Goal: Information Seeking & Learning: Learn about a topic

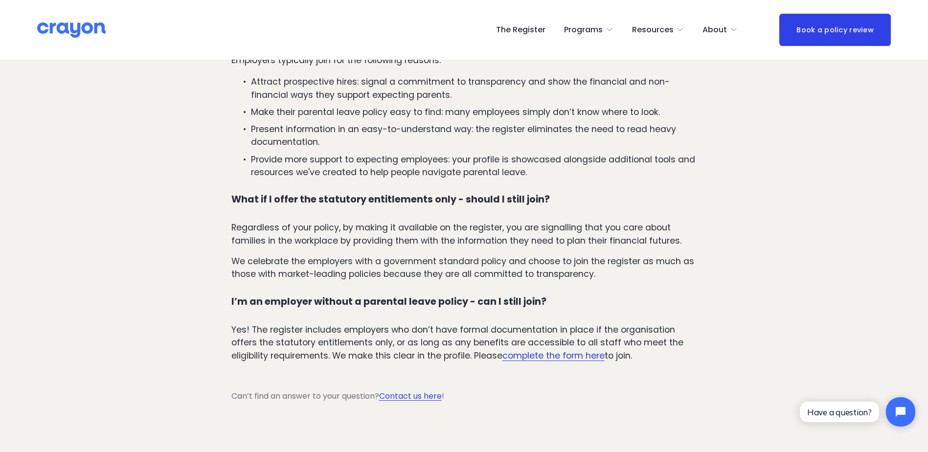
scroll to position [1810, 0]
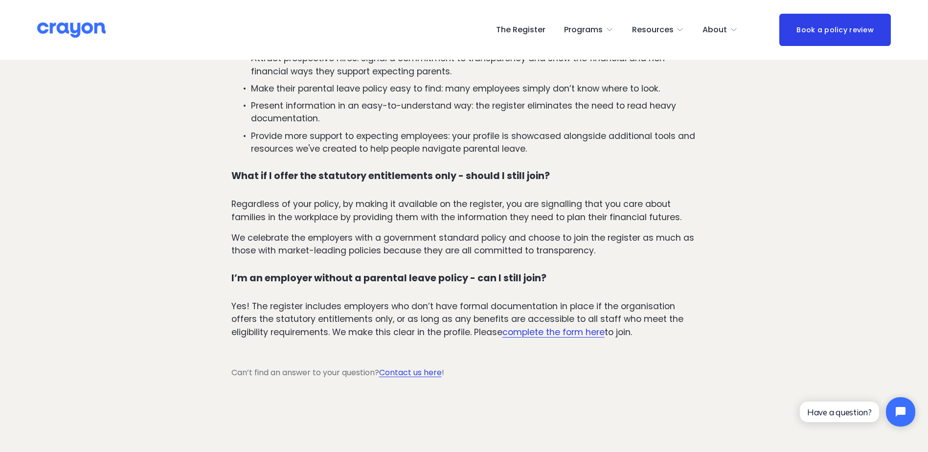
click at [414, 367] on link "Contact us here" at bounding box center [410, 372] width 63 height 11
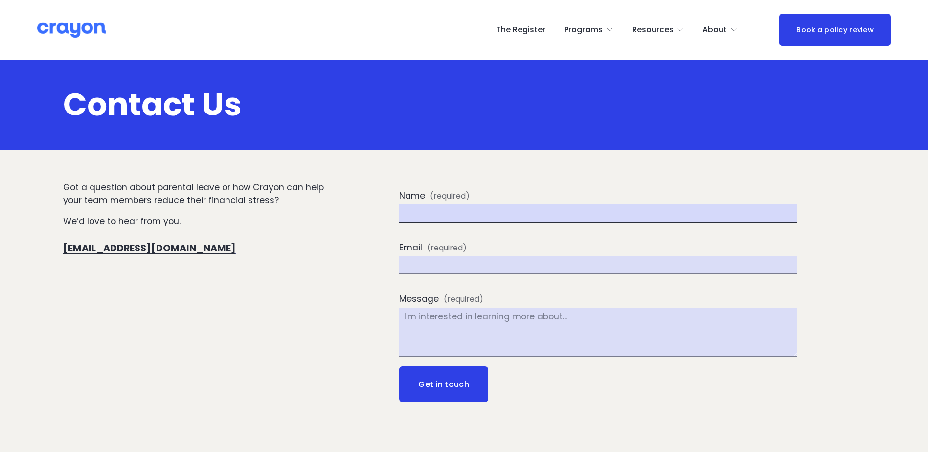
click at [412, 220] on input "Name (required)" at bounding box center [598, 213] width 398 height 18
type input "Christina Underhill"
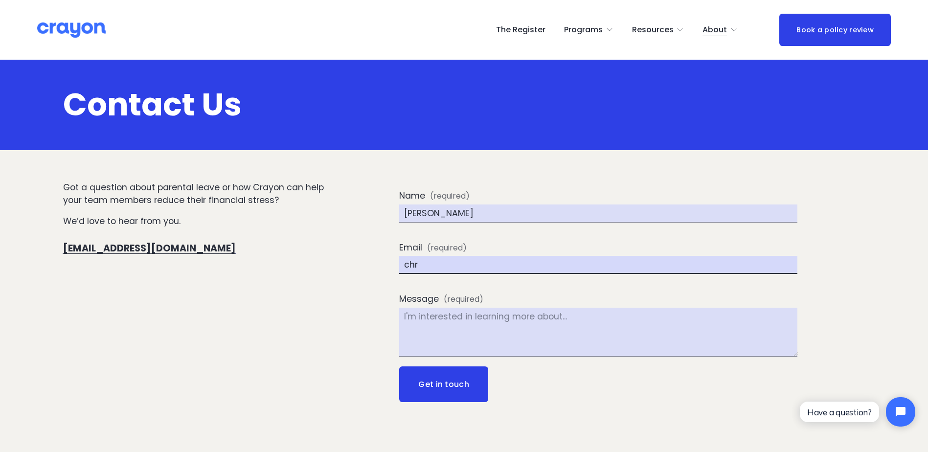
type input "christina.underhill@gw.govt.nz"
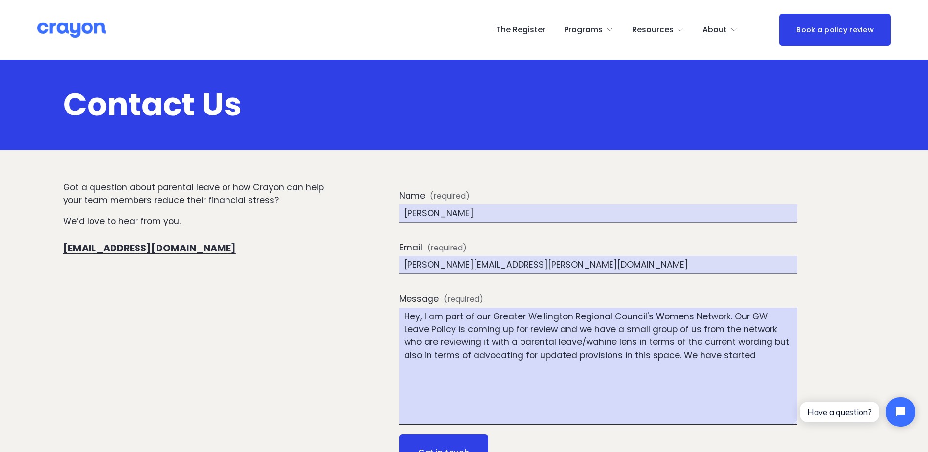
drag, startPoint x: 1587, startPoint y: 743, endPoint x: 823, endPoint y: 424, distance: 827.8
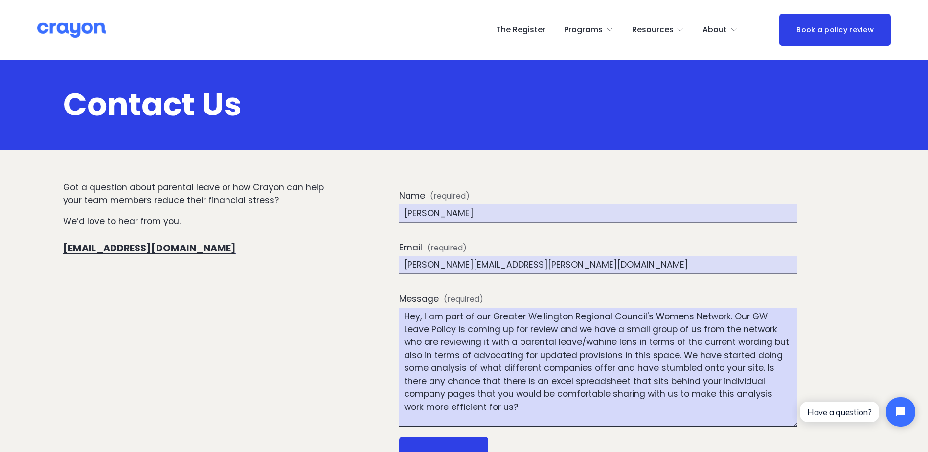
click at [612, 343] on textarea "Hey, I am part of our Greater Wellington Regional Council's Womens Network. Our…" at bounding box center [598, 367] width 398 height 119
drag, startPoint x: 619, startPoint y: 341, endPoint x: 583, endPoint y: 340, distance: 35.7
click at [583, 340] on textarea "Hey, I am part of our Greater Wellington Regional Council's Womens Network. Our…" at bounding box center [598, 367] width 398 height 119
click at [647, 355] on textarea "Hey, I am part of our Greater Wellington Regional Council's Womens Network. Our…" at bounding box center [598, 367] width 398 height 119
click at [588, 367] on textarea "Hey, I am part of our Greater Wellington Regional Council's Womens Network. Our…" at bounding box center [598, 367] width 398 height 119
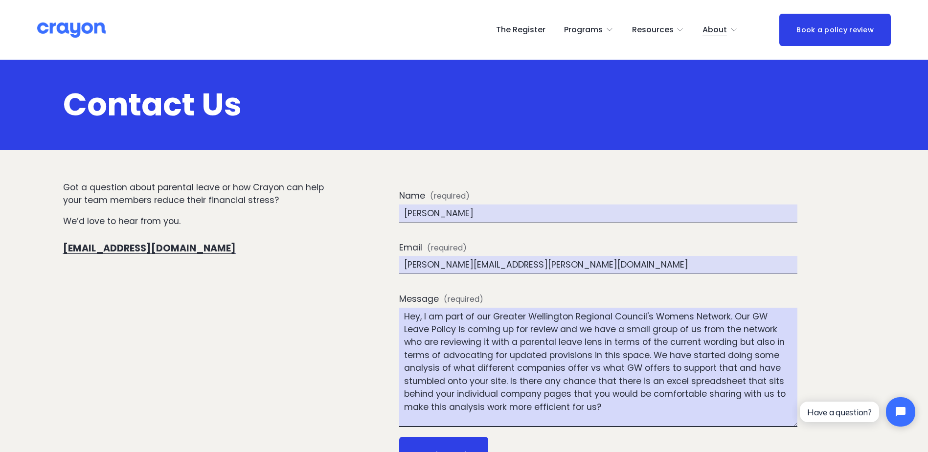
click at [647, 356] on textarea "Hey, I am part of our Greater Wellington Regional Council's Womens Network. Our…" at bounding box center [598, 367] width 398 height 119
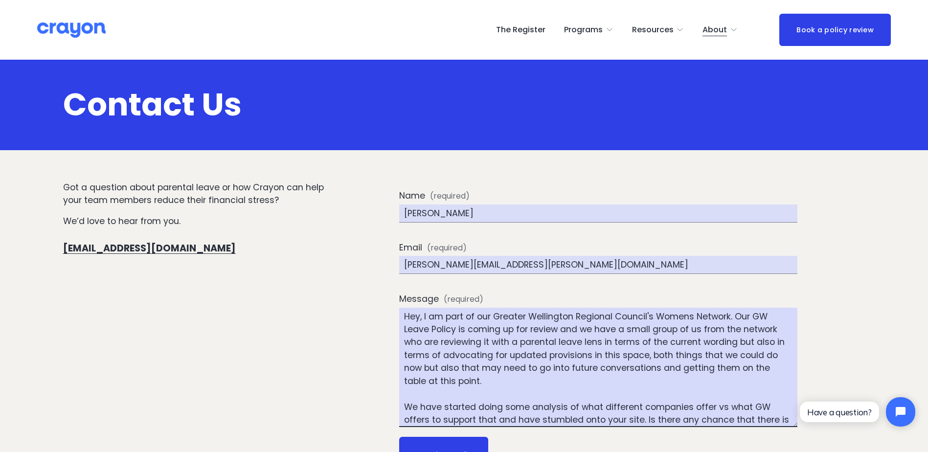
click at [658, 368] on textarea "Hey, I am part of our Greater Wellington Regional Council's Womens Network. Our…" at bounding box center [598, 367] width 398 height 119
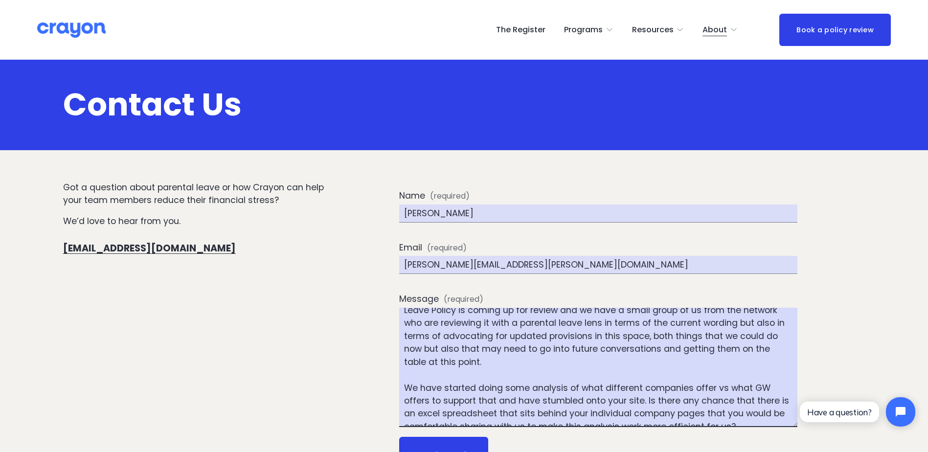
scroll to position [28, 0]
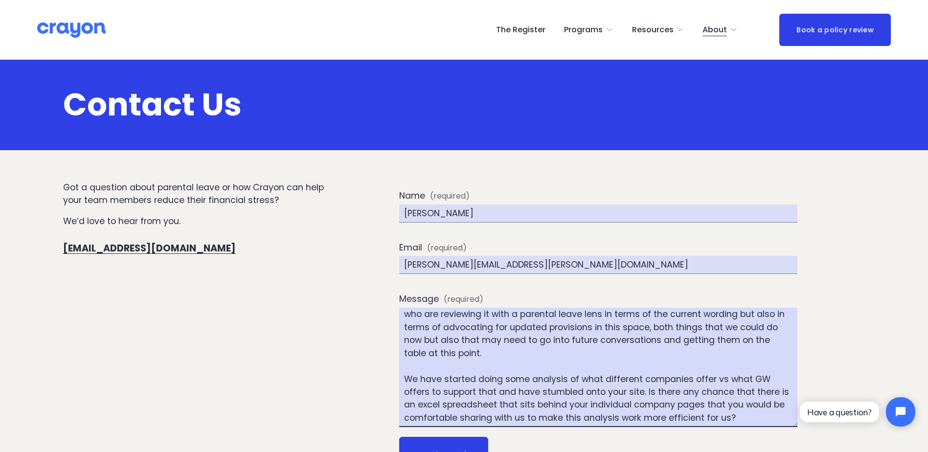
click at [495, 393] on textarea "Hey, I am part of our Greater Wellington Regional Council's Womens Network. Our…" at bounding box center [598, 367] width 398 height 119
click at [750, 416] on textarea "Hey, I am part of our Greater Wellington Regional Council's Womens Network. Our…" at bounding box center [598, 367] width 398 height 119
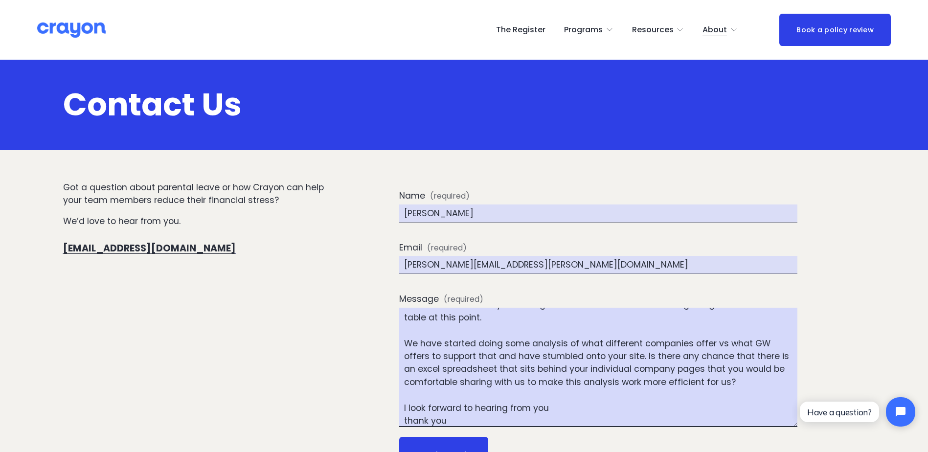
scroll to position [77, 0]
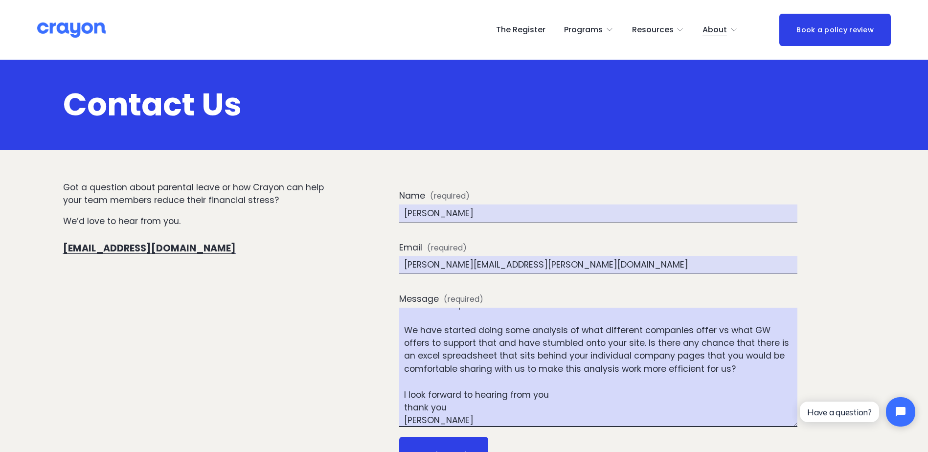
click at [620, 370] on textarea "Hey, I am part of our Greater Wellington Regional Council's Womens Network. Our…" at bounding box center [598, 367] width 398 height 119
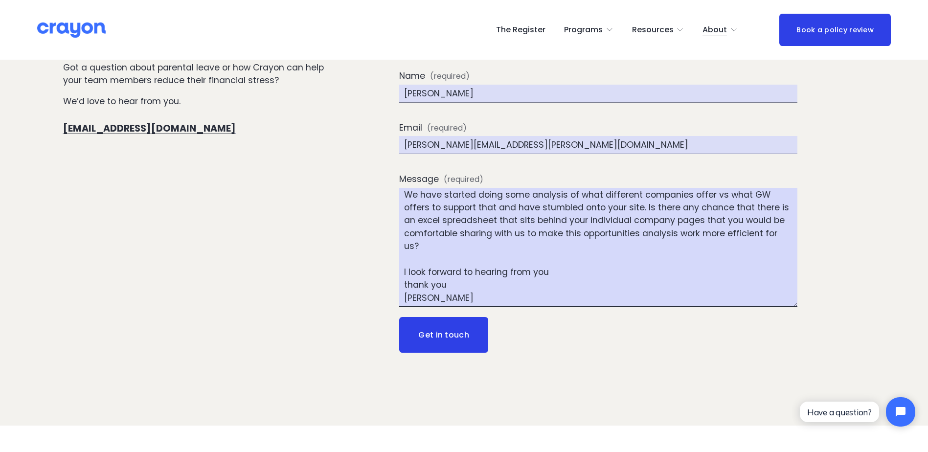
scroll to position [147, 0]
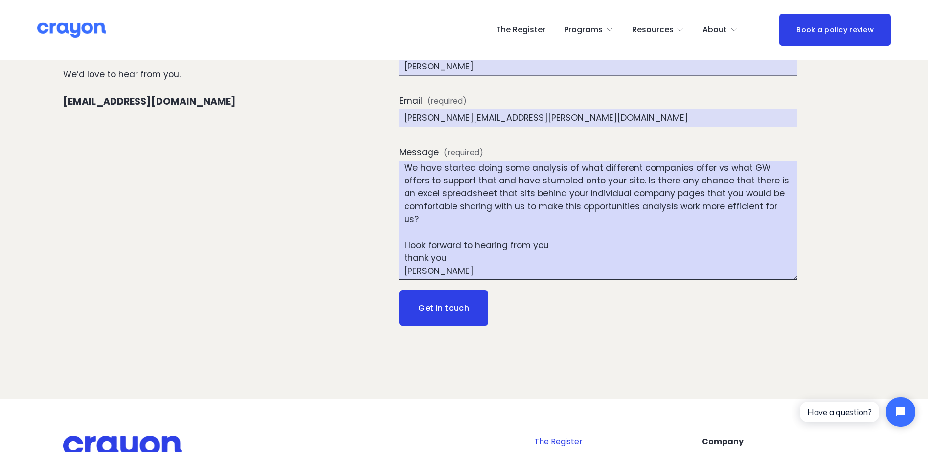
type textarea "Hey, I am part of our Greater Wellington Regional Council's Womens Network. Our…"
click at [442, 319] on button "Get in touch Get in touch" at bounding box center [443, 308] width 89 height 36
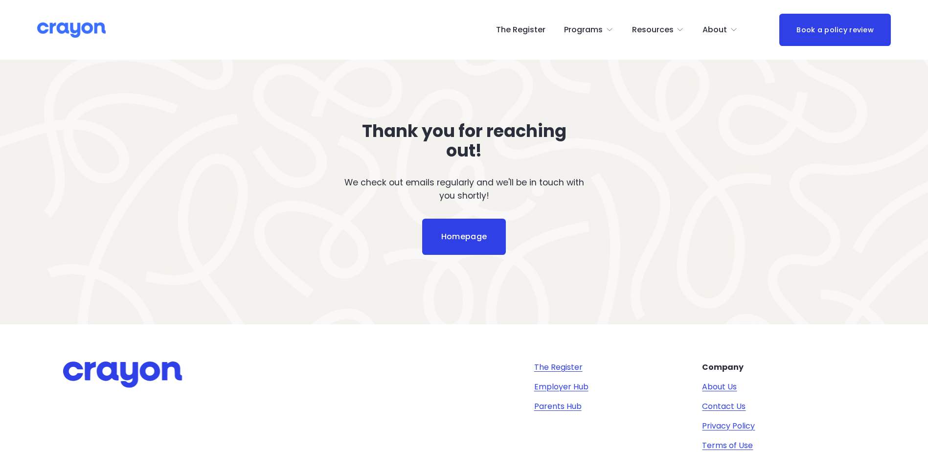
click at [0, 0] on span "About Us" at bounding box center [0, 0] width 0 height 0
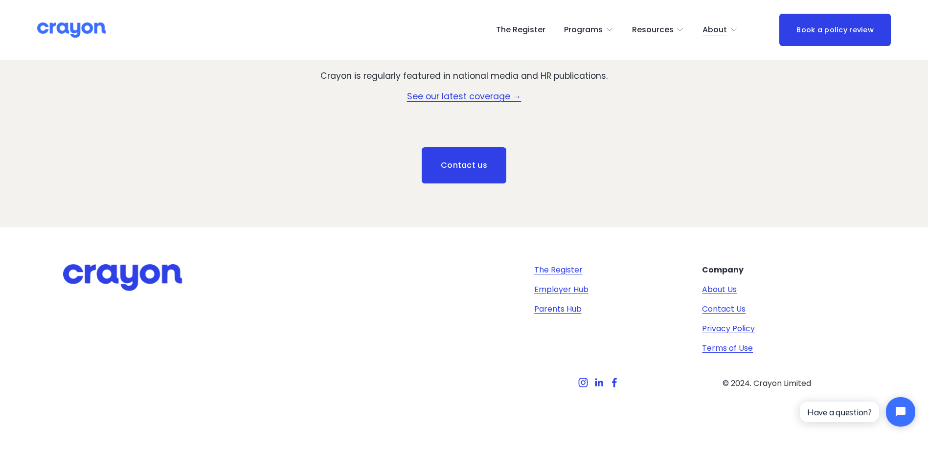
scroll to position [1482, 0]
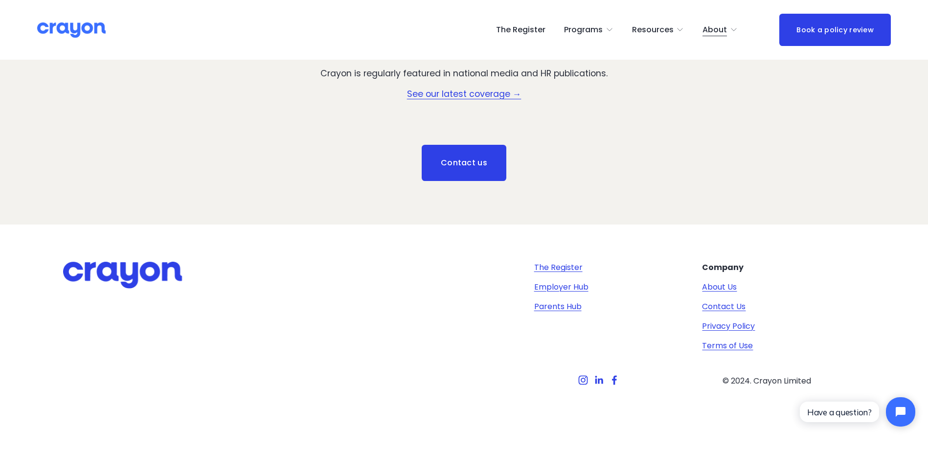
click at [570, 265] on link "The Register" at bounding box center [558, 268] width 48 height 12
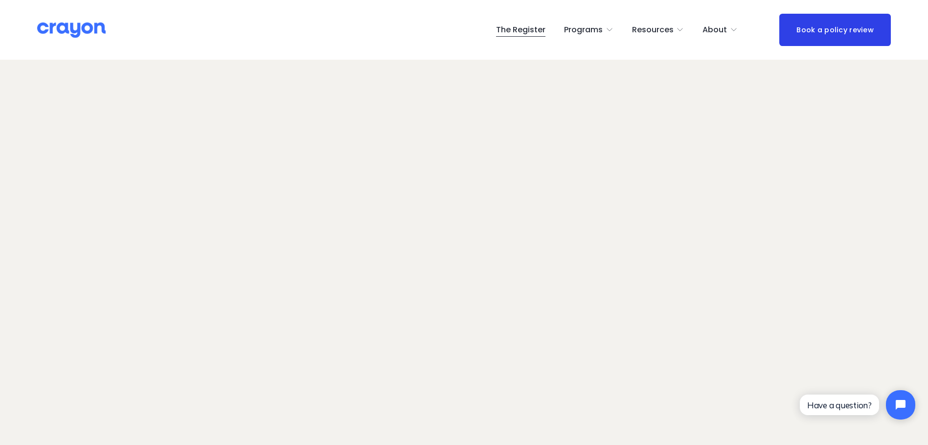
click at [0, 0] on span "Parent Hub" at bounding box center [0, 0] width 0 height 0
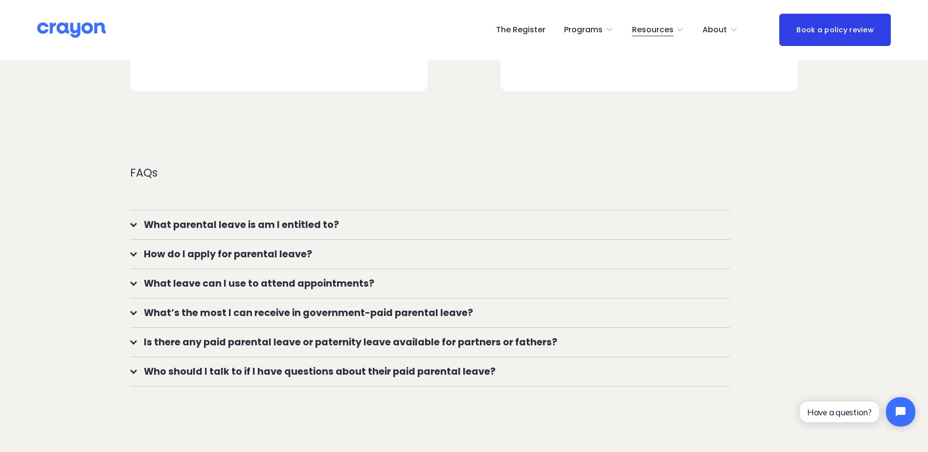
scroll to position [832, 0]
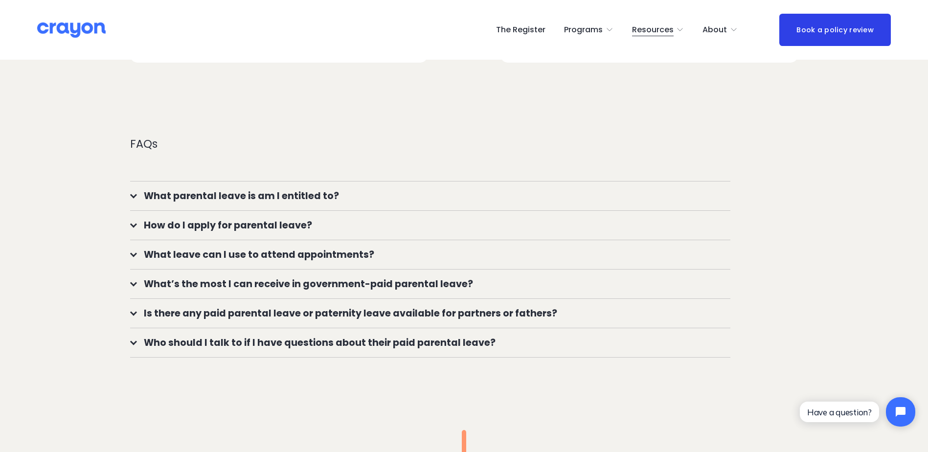
click at [438, 227] on span "How do I apply for parental leave?" at bounding box center [433, 225] width 593 height 14
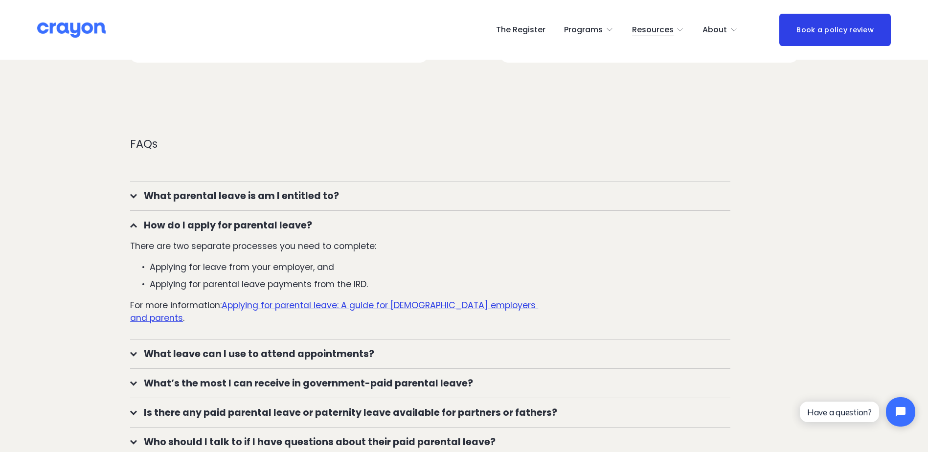
click at [438, 227] on span "How do I apply for parental leave?" at bounding box center [433, 225] width 593 height 14
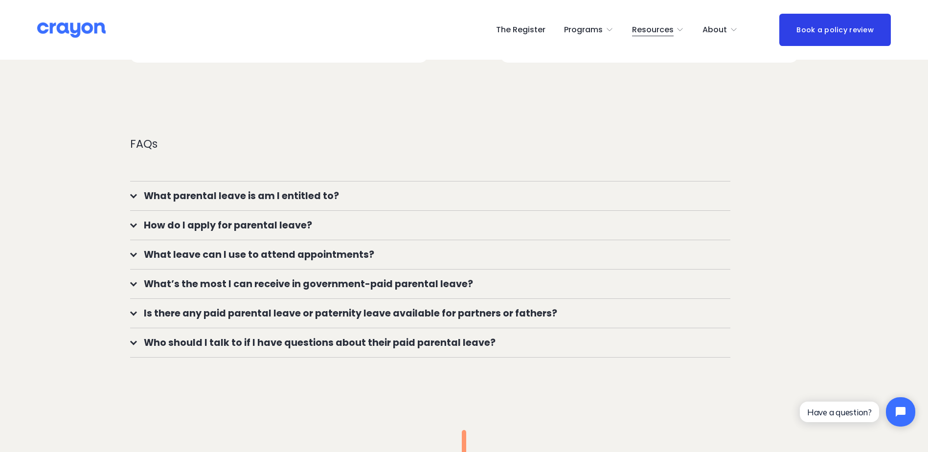
click at [430, 253] on span "What leave can I use to attend appointments?" at bounding box center [433, 255] width 593 height 14
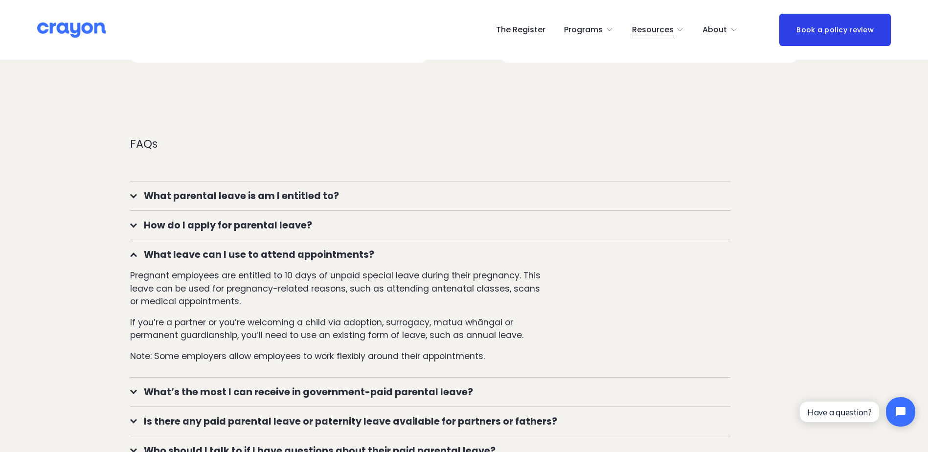
click at [430, 253] on span "What leave can I use to attend appointments?" at bounding box center [433, 255] width 593 height 14
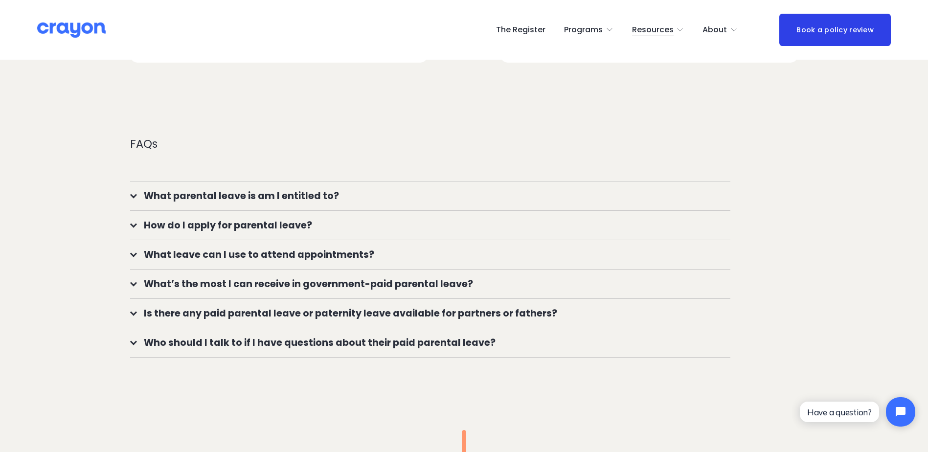
click at [497, 288] on span "What’s the most I can receive in government-paid parental leave?" at bounding box center [433, 284] width 593 height 14
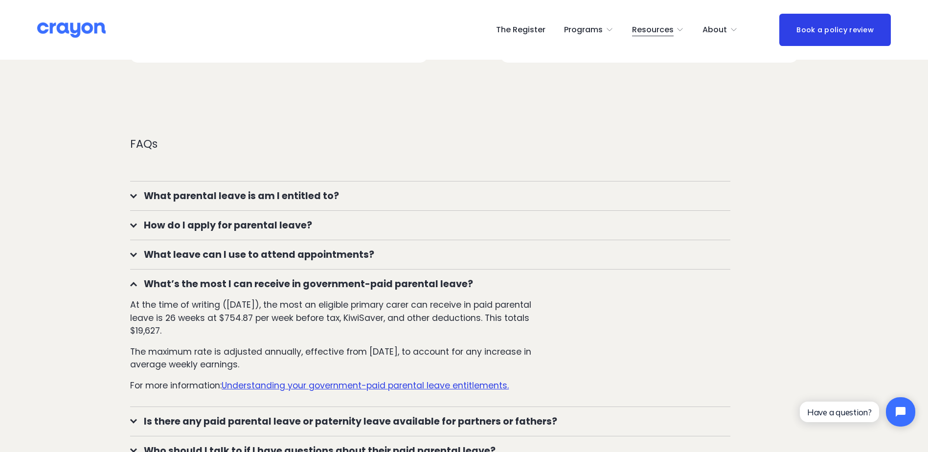
click at [497, 285] on span "What’s the most I can receive in government-paid parental leave?" at bounding box center [433, 284] width 593 height 14
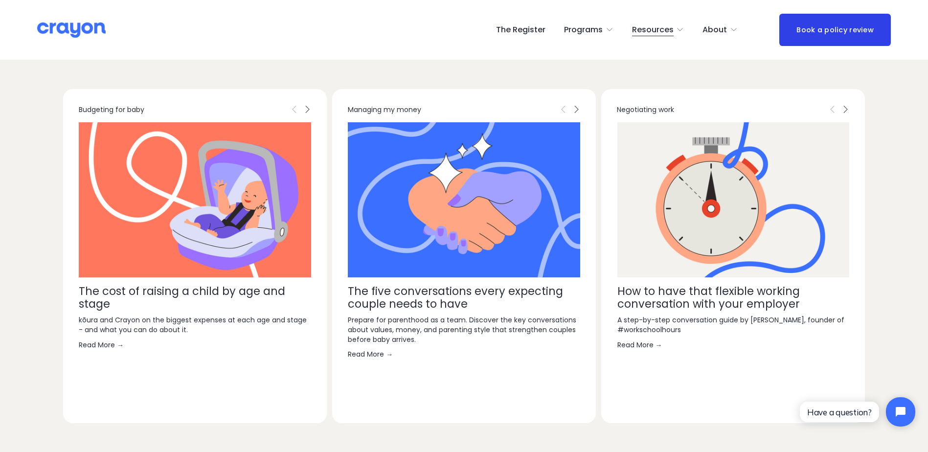
scroll to position [2446, 0]
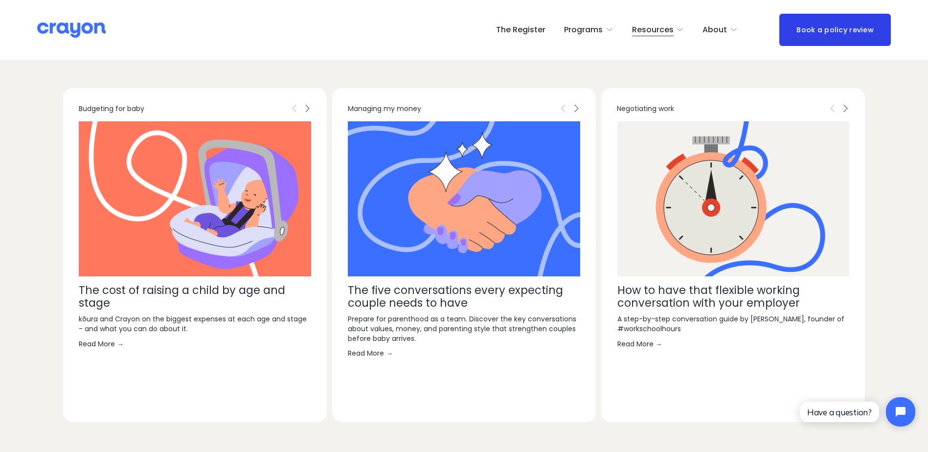
click at [472, 292] on link "The five conversations every expecting couple needs to have" at bounding box center [455, 296] width 215 height 29
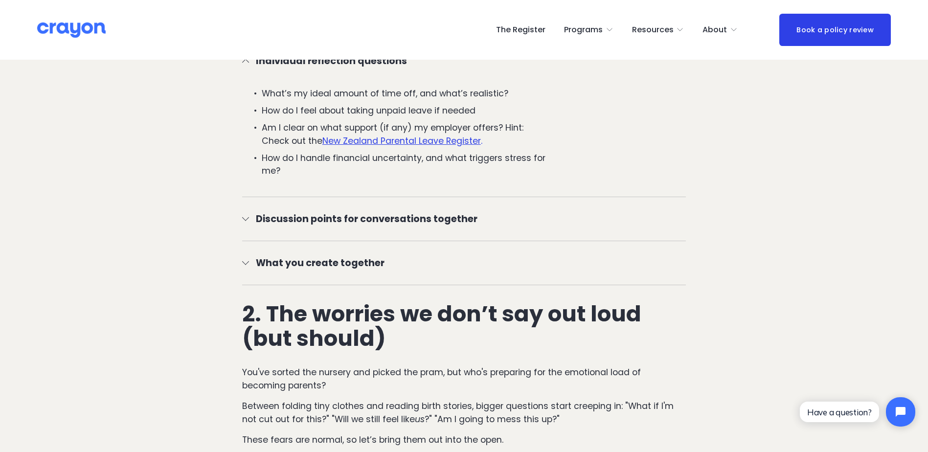
scroll to position [880, 0]
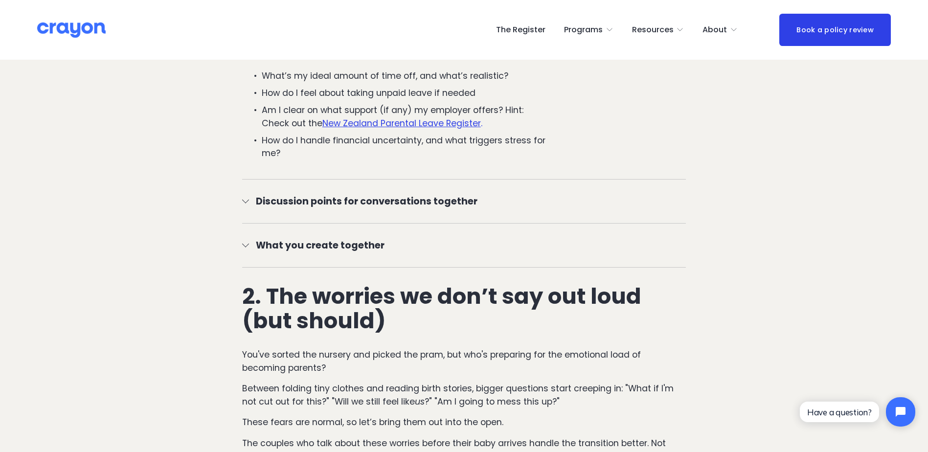
click at [447, 224] on button "What you create together" at bounding box center [464, 246] width 444 height 44
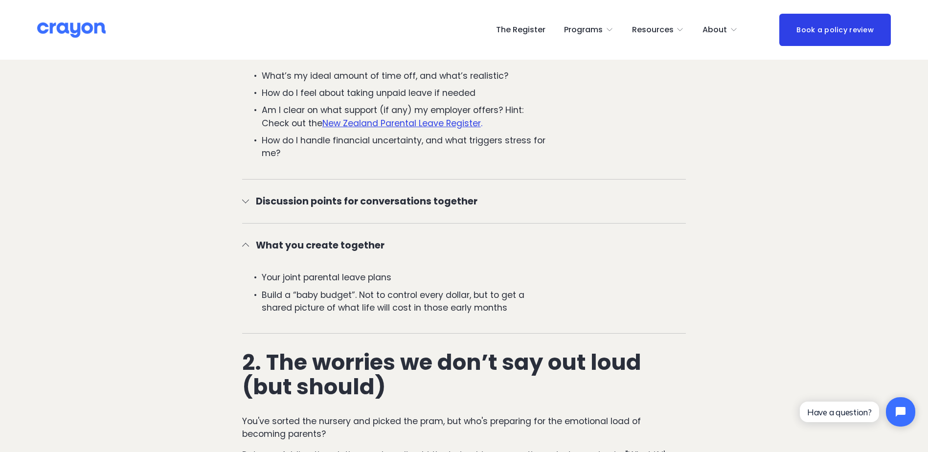
click at [449, 200] on span "Discussion points for conversations together" at bounding box center [467, 201] width 437 height 14
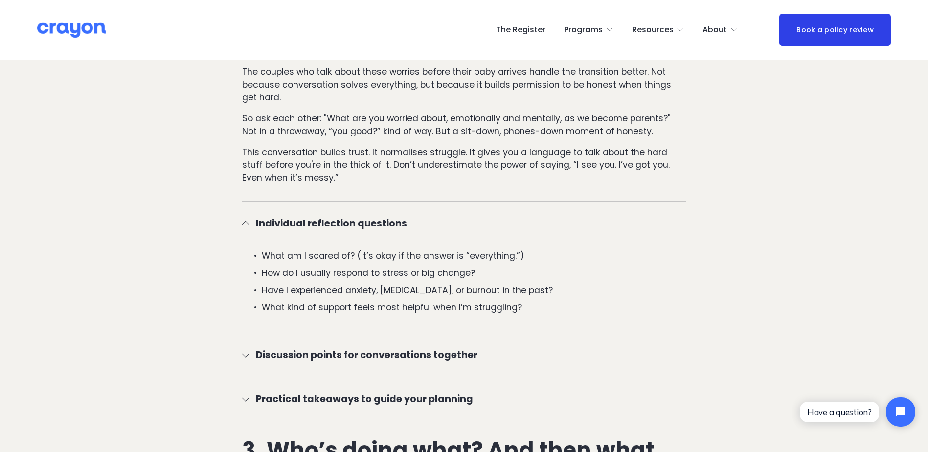
scroll to position [1419, 0]
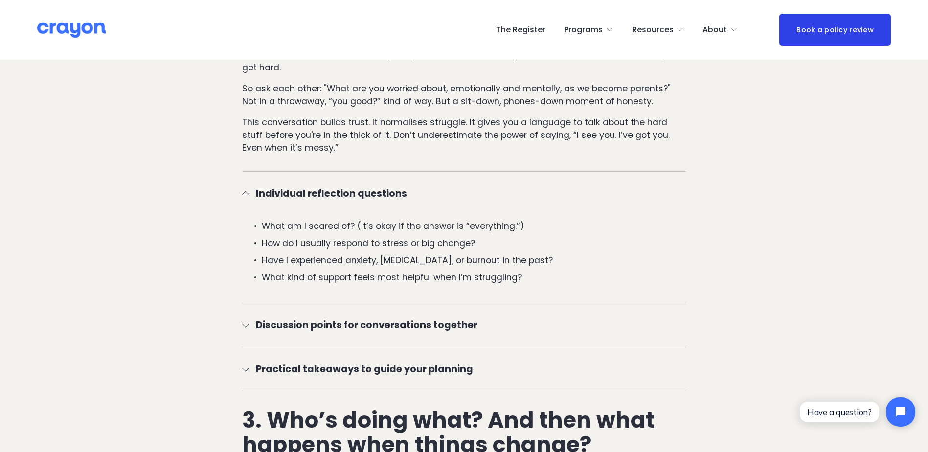
click at [428, 315] on button "Discussion points for conversations together" at bounding box center [464, 325] width 444 height 44
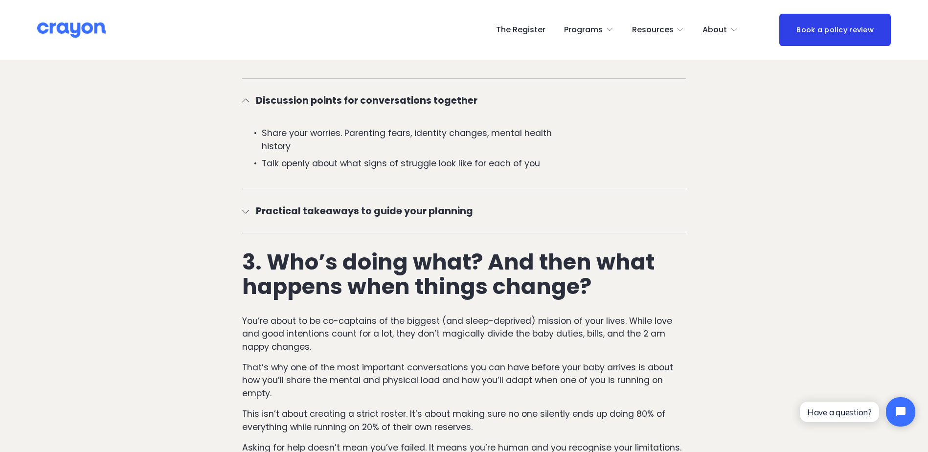
scroll to position [1663, 0]
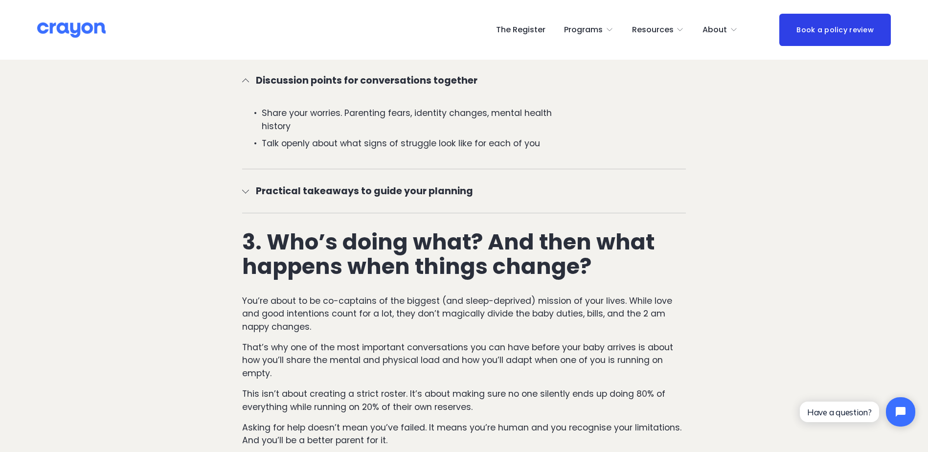
click at [429, 182] on button "Practical takeaways to guide your planning" at bounding box center [464, 191] width 444 height 44
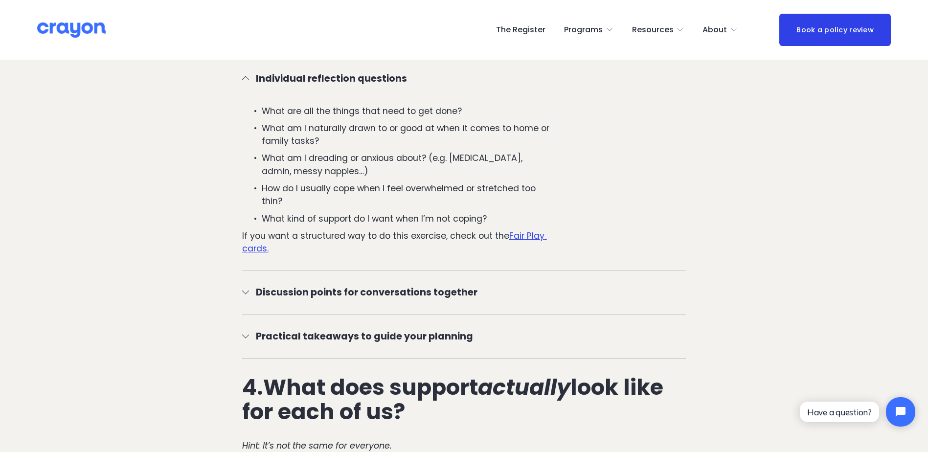
scroll to position [2152, 0]
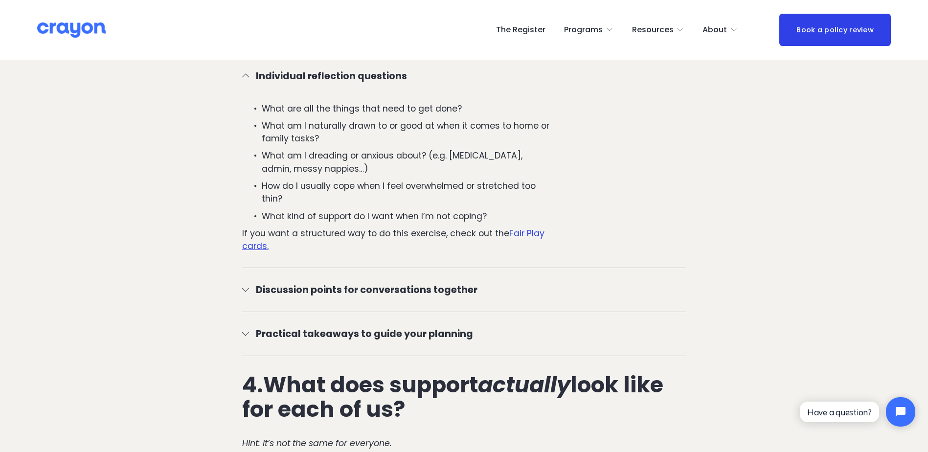
click at [533, 285] on span "Discussion points for conversations together" at bounding box center [467, 290] width 437 height 14
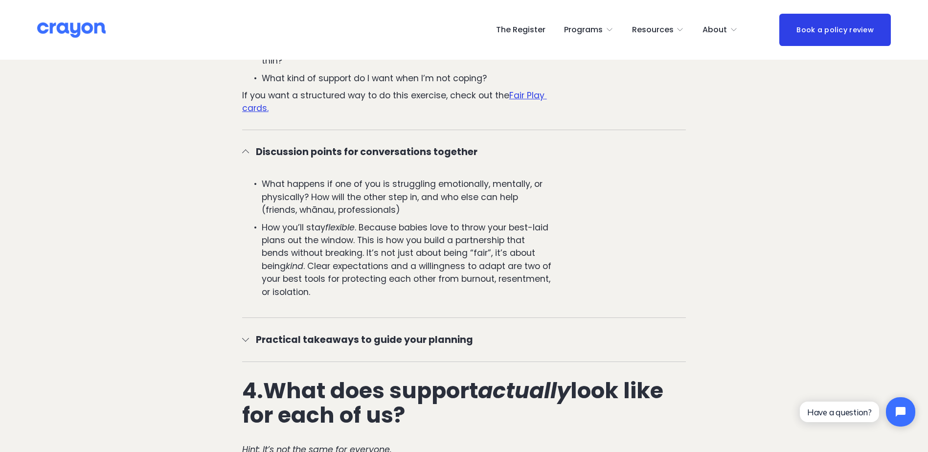
scroll to position [2299, 0]
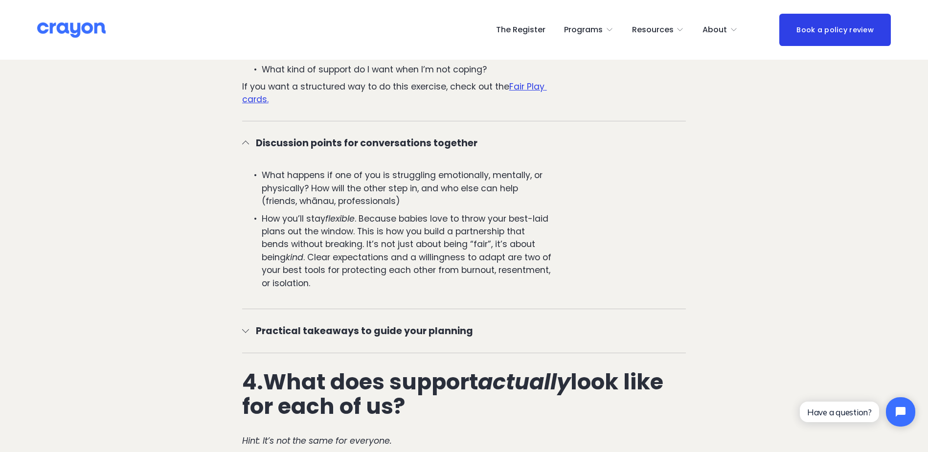
click at [491, 336] on span "Practical takeaways to guide your planning" at bounding box center [467, 331] width 437 height 14
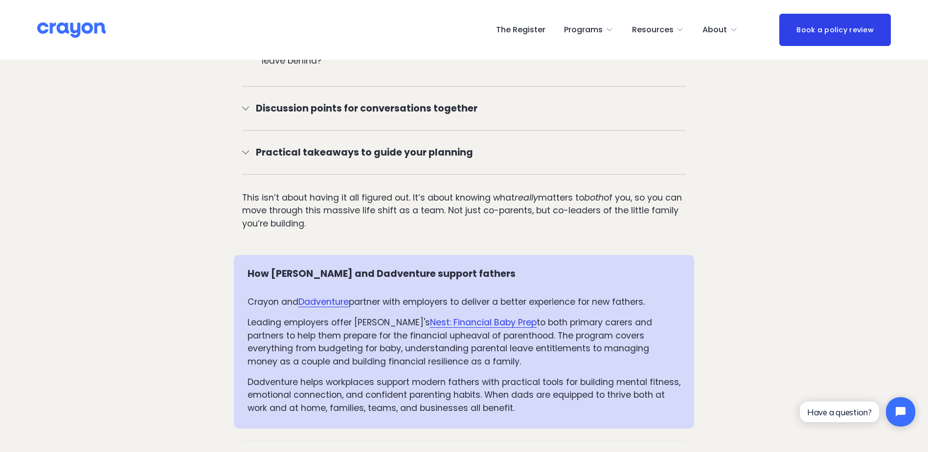
scroll to position [3620, 0]
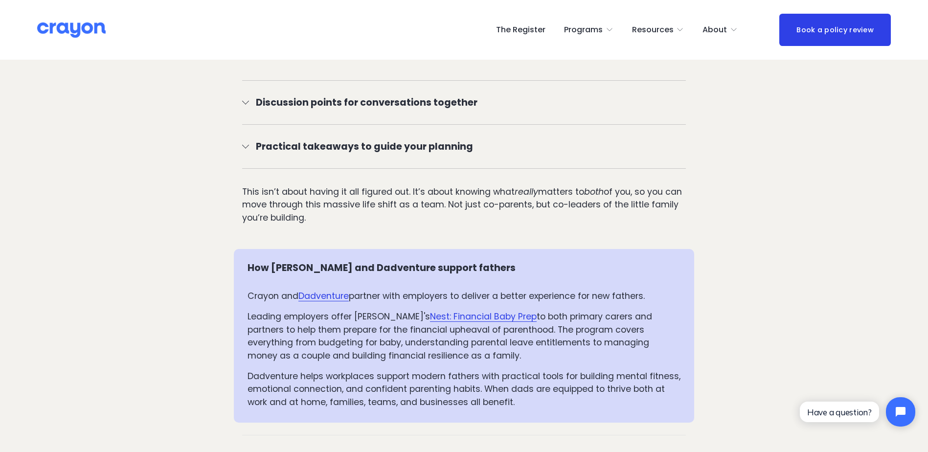
click at [454, 317] on span "Nest: Financial Baby Prep" at bounding box center [483, 317] width 107 height 12
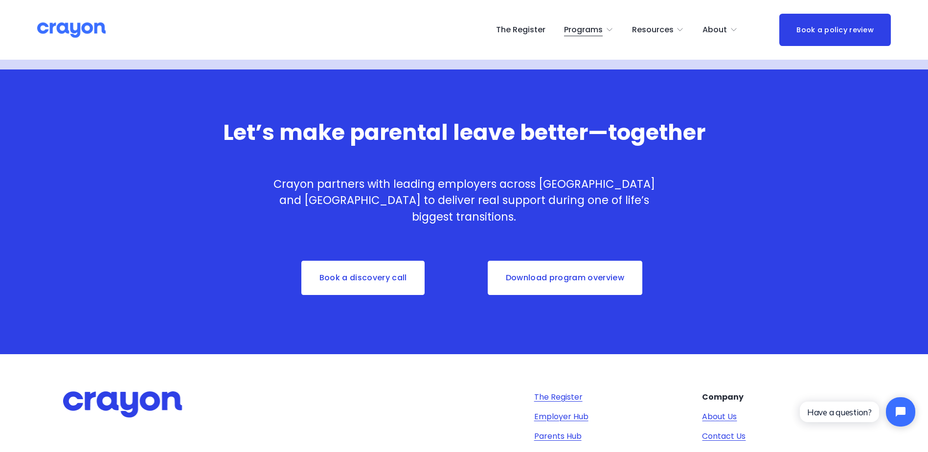
scroll to position [3240, 0]
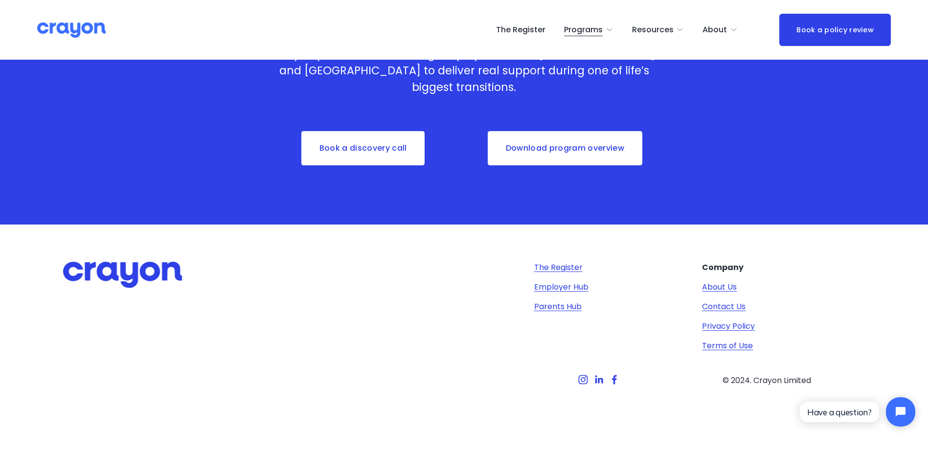
click at [0, 0] on span "Employer hub" at bounding box center [0, 0] width 0 height 0
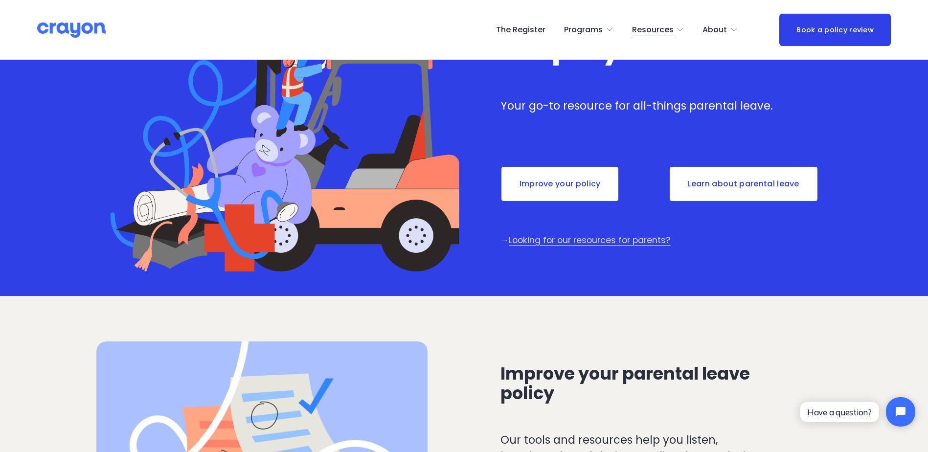
click at [576, 179] on link "Improve your policy" at bounding box center [559, 184] width 119 height 36
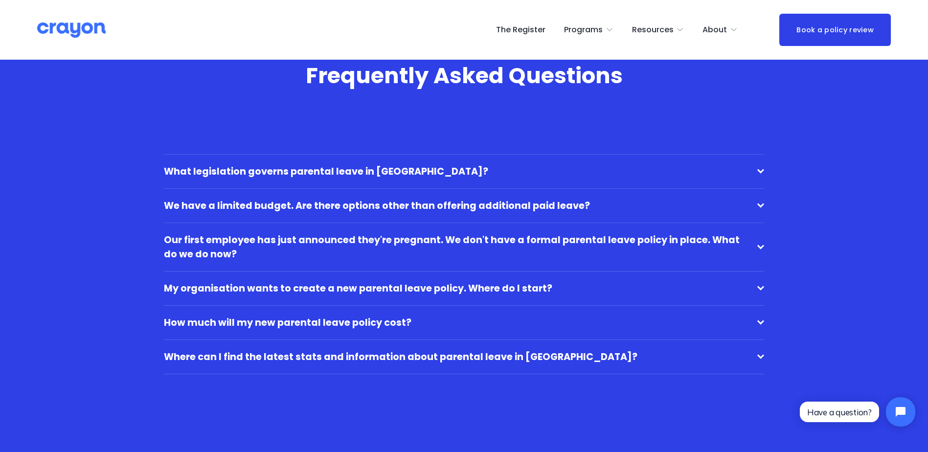
scroll to position [3180, 0]
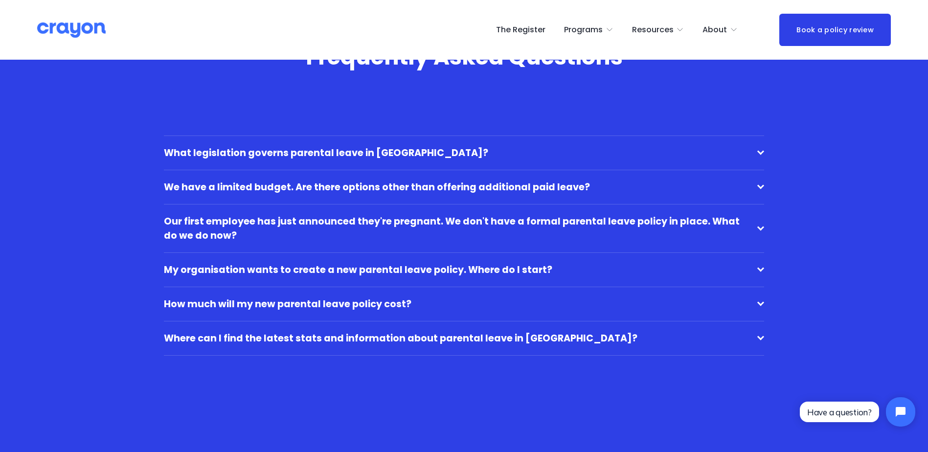
click at [419, 340] on span "Where can I find the latest stats and information about parental leave in [GEOG…" at bounding box center [460, 338] width 593 height 14
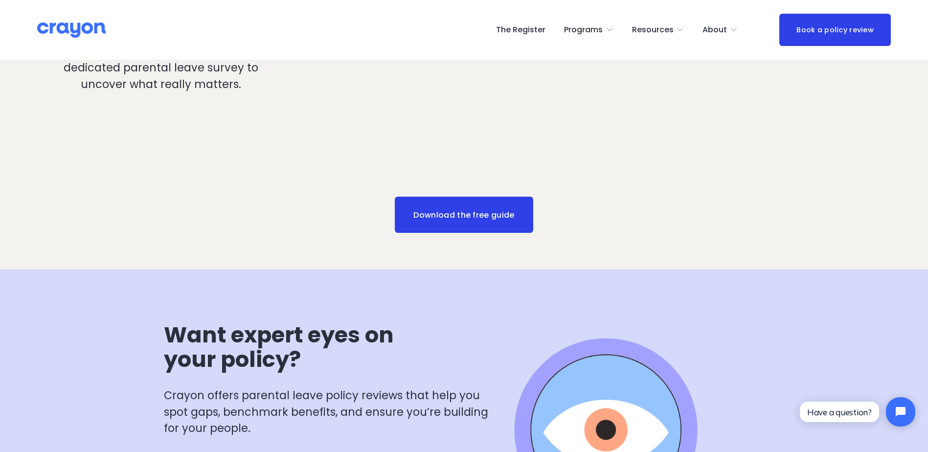
scroll to position [1076, 0]
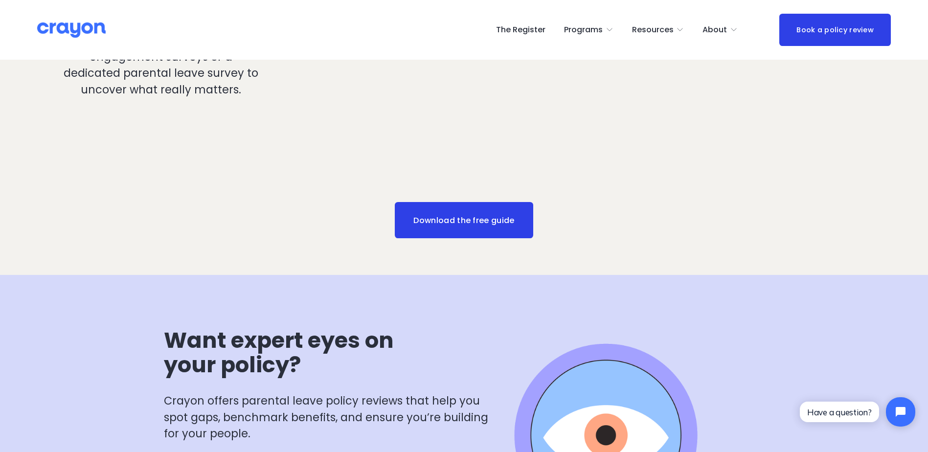
click at [426, 230] on link "Download the free guide" at bounding box center [464, 220] width 139 height 36
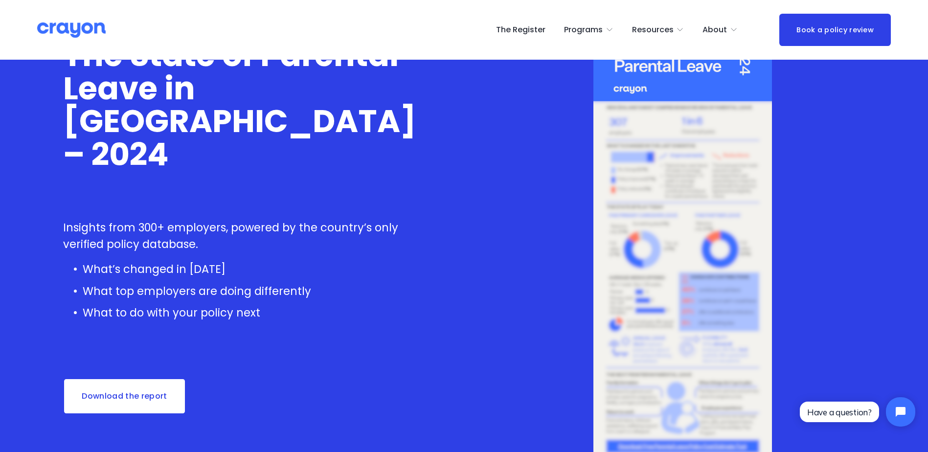
scroll to position [147, 0]
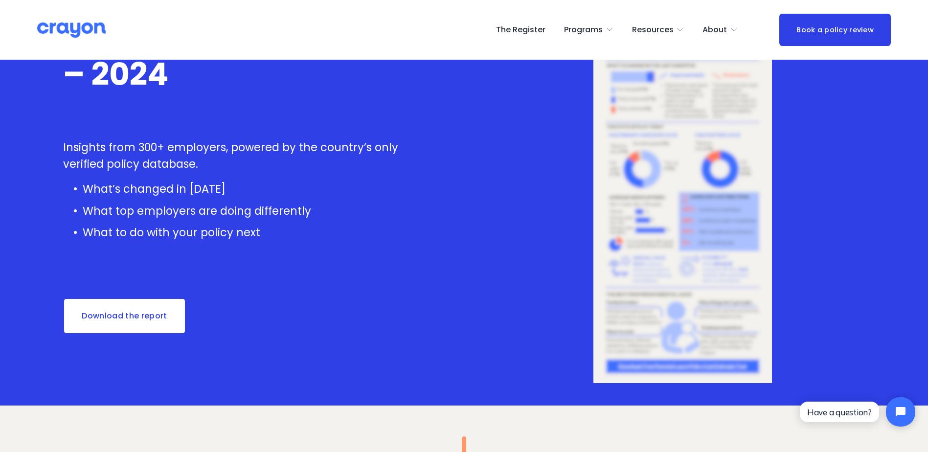
click at [102, 312] on link "Download the report" at bounding box center [124, 316] width 123 height 36
